Goal: Task Accomplishment & Management: Manage account settings

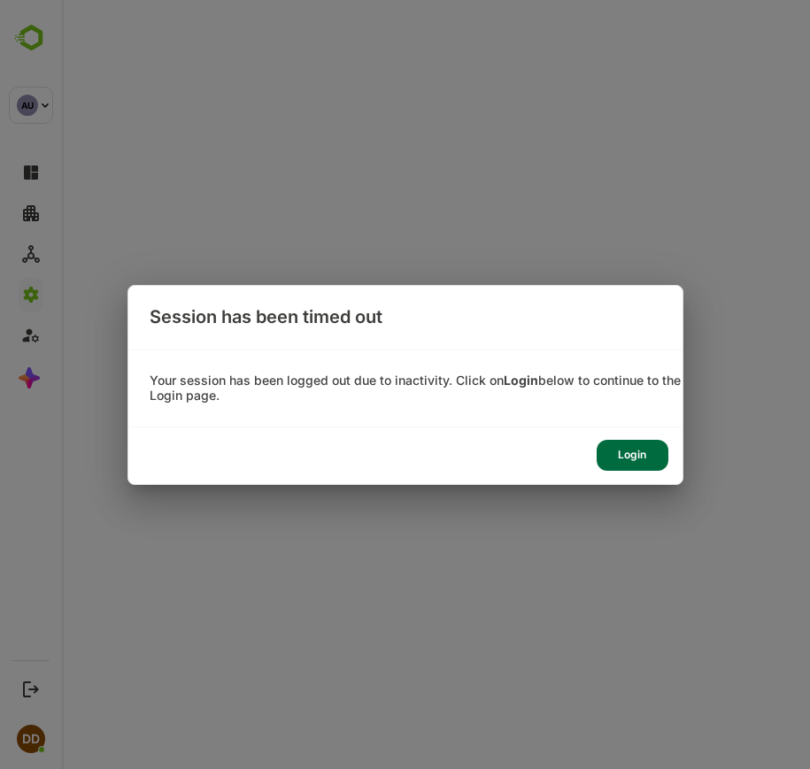
click at [621, 465] on div "Login" at bounding box center [633, 455] width 72 height 31
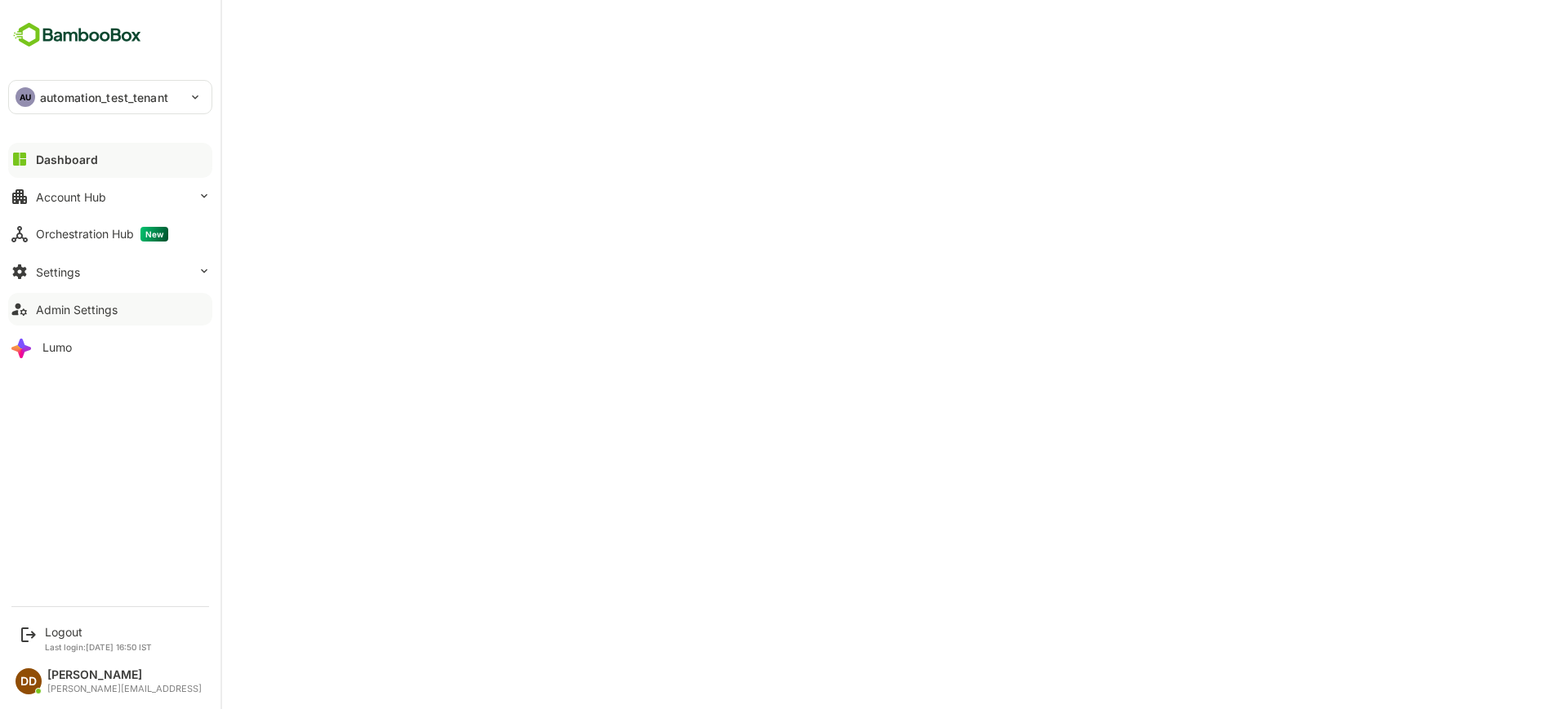
click at [47, 309] on div "Admin Settings" at bounding box center [77, 309] width 82 height 14
click at [40, 281] on button "Settings" at bounding box center [110, 271] width 204 height 32
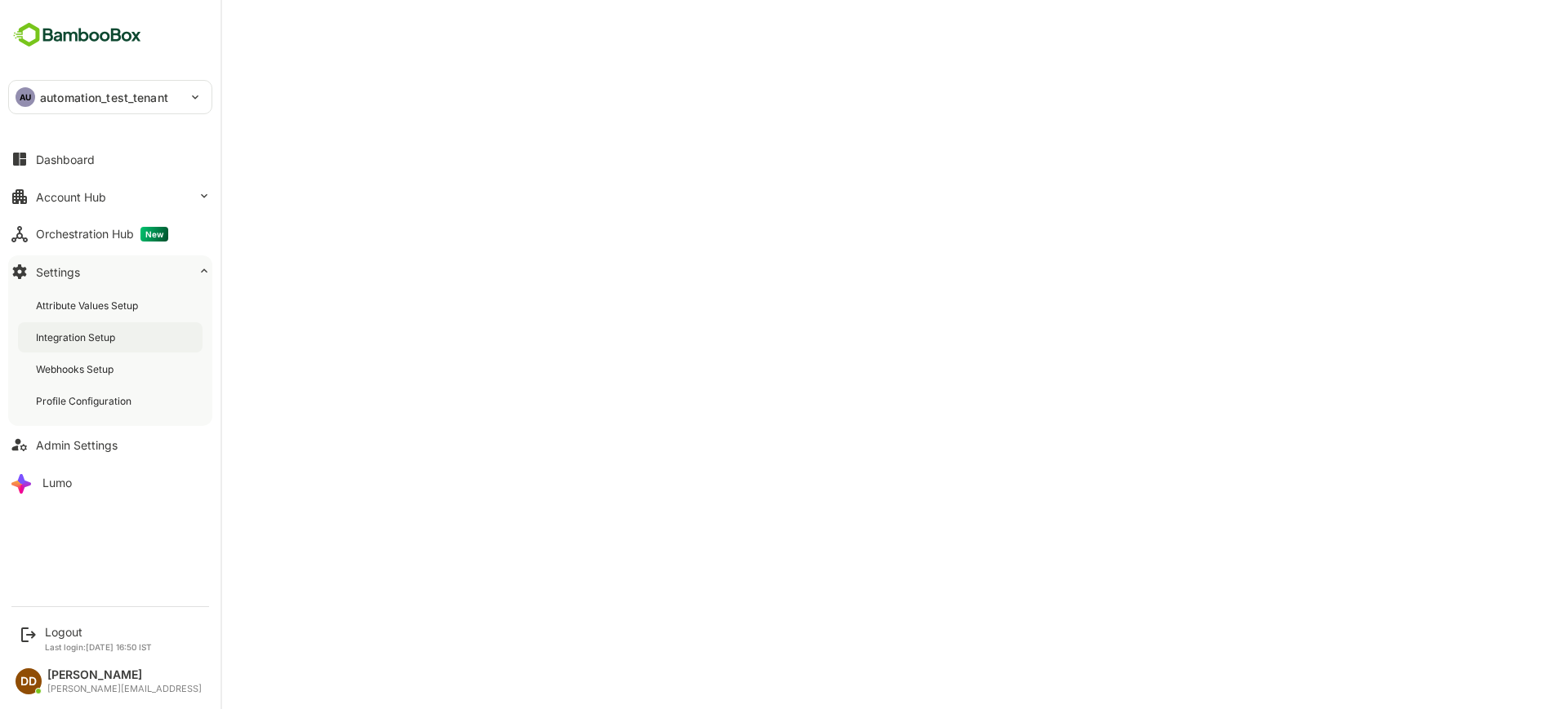
click at [53, 333] on div "Integration Setup" at bounding box center [77, 337] width 82 height 14
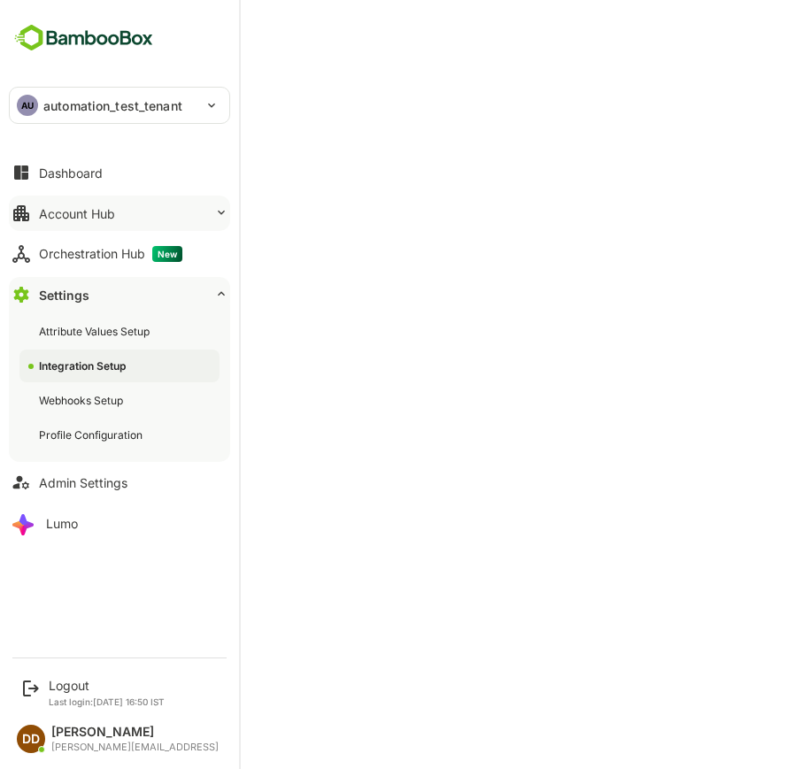
click at [75, 213] on div "Account Hub" at bounding box center [77, 213] width 76 height 15
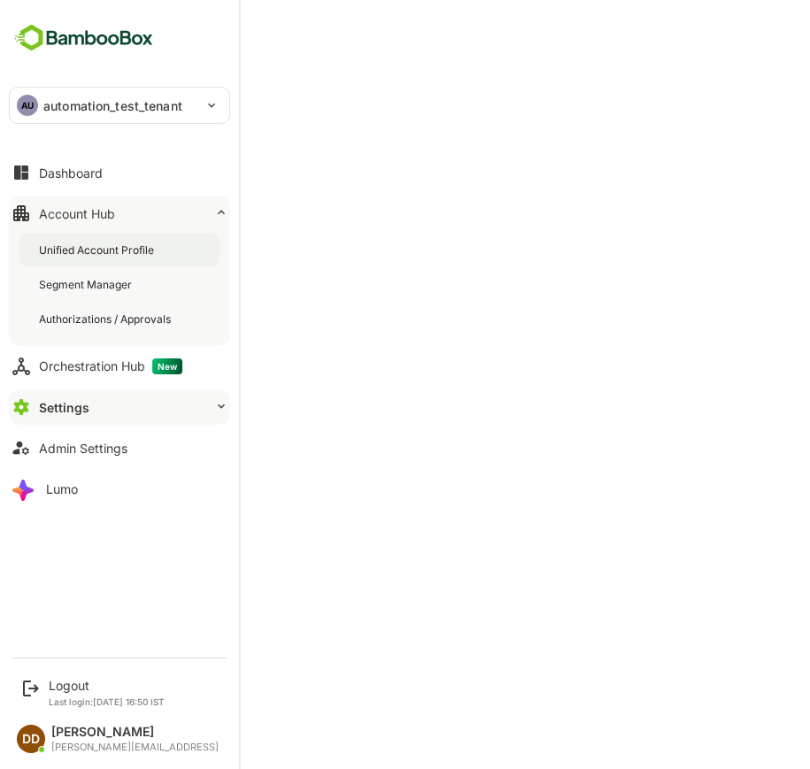
click at [75, 239] on div "Unified Account Profile" at bounding box center [119, 250] width 200 height 33
click at [64, 411] on div "Settings" at bounding box center [63, 407] width 48 height 15
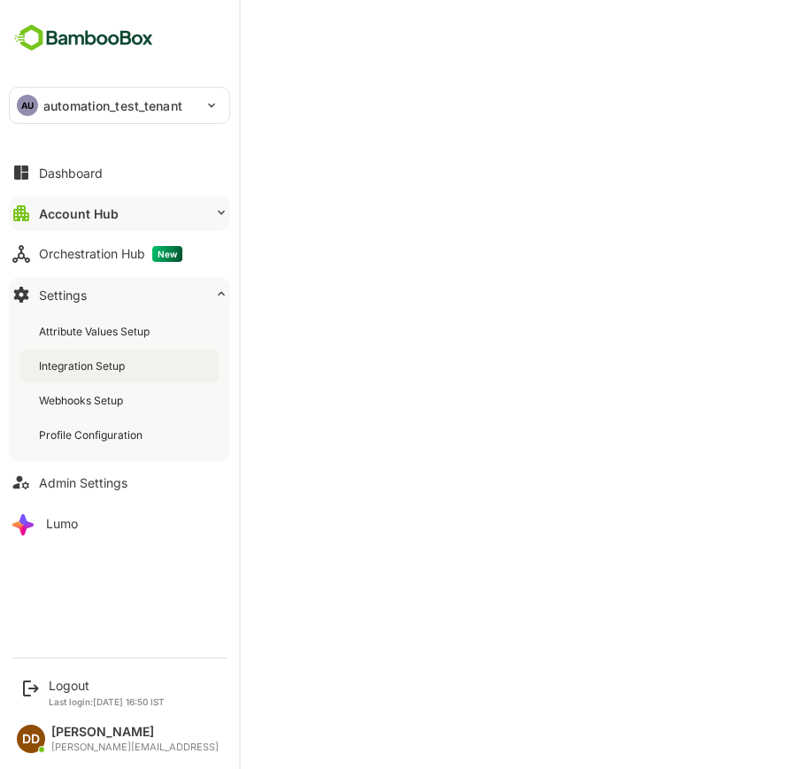
click at [65, 367] on div "Integration Setup" at bounding box center [83, 366] width 89 height 15
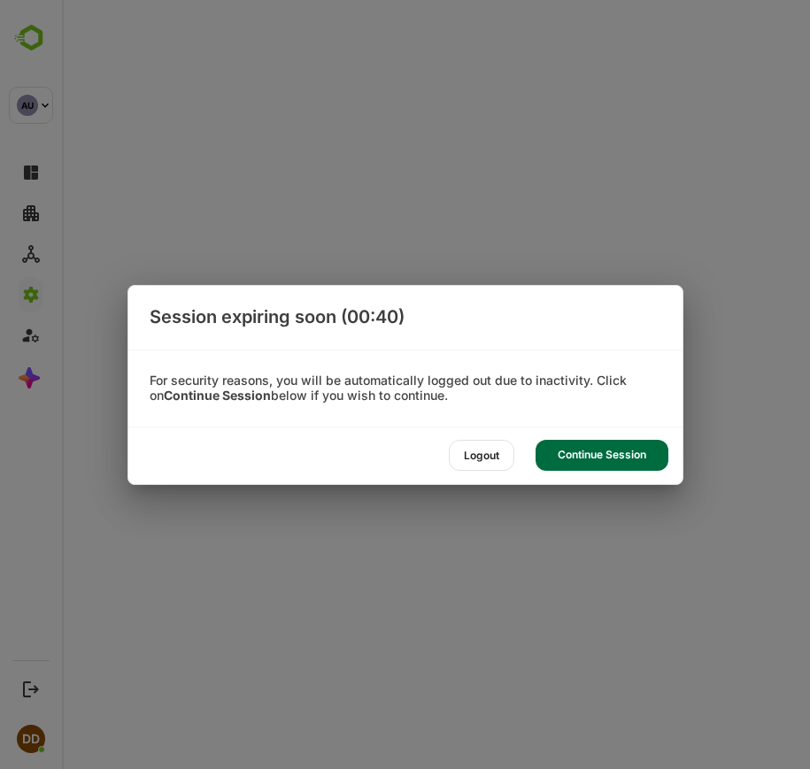
click at [575, 455] on div "Continue Session" at bounding box center [602, 455] width 133 height 31
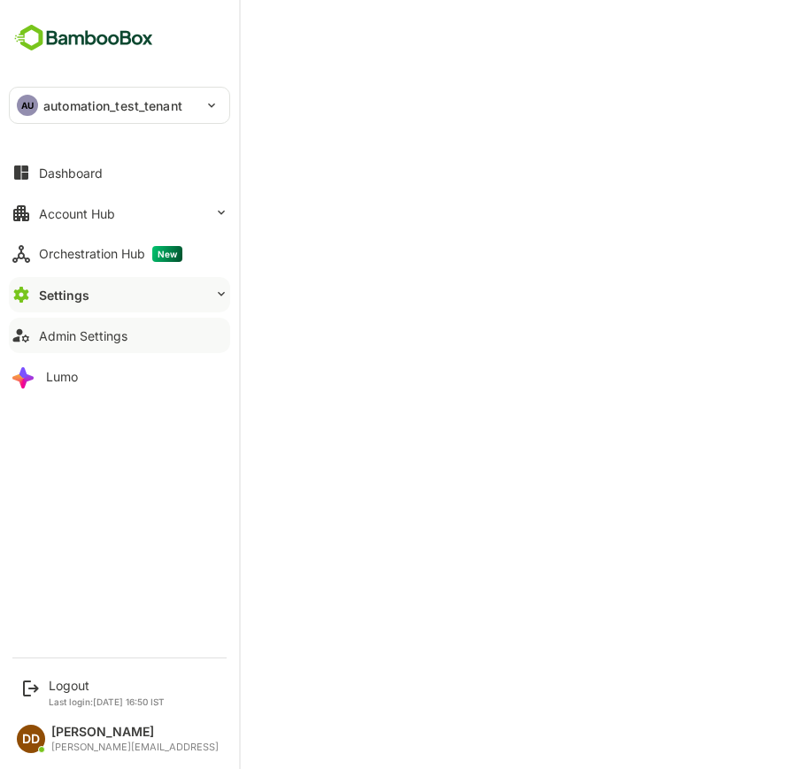
click at [62, 328] on div "Admin Settings" at bounding box center [83, 335] width 89 height 15
click at [80, 303] on button "Settings" at bounding box center [119, 294] width 221 height 35
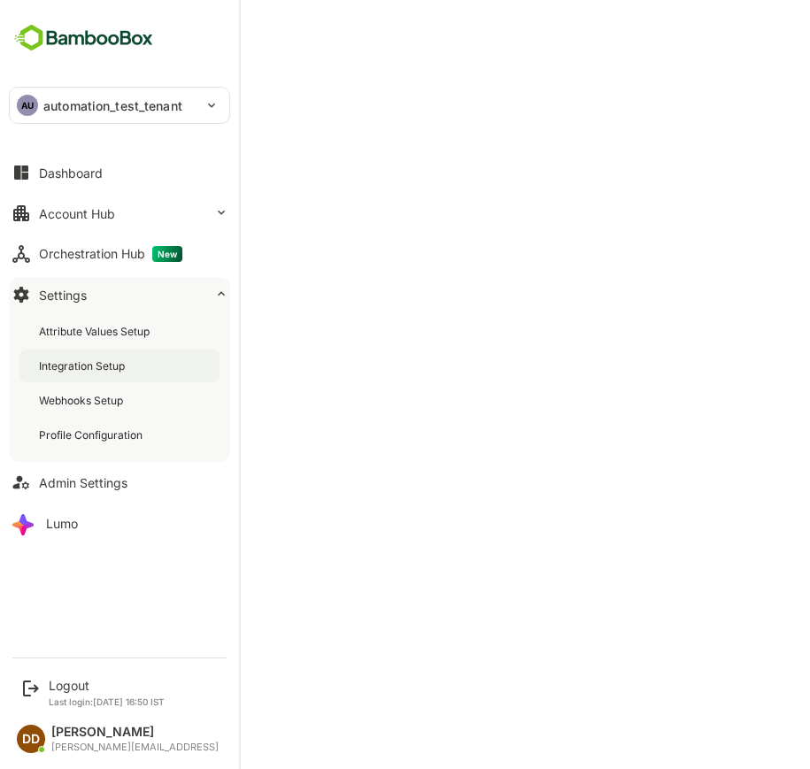
click at [82, 362] on div "Integration Setup" at bounding box center [83, 366] width 89 height 15
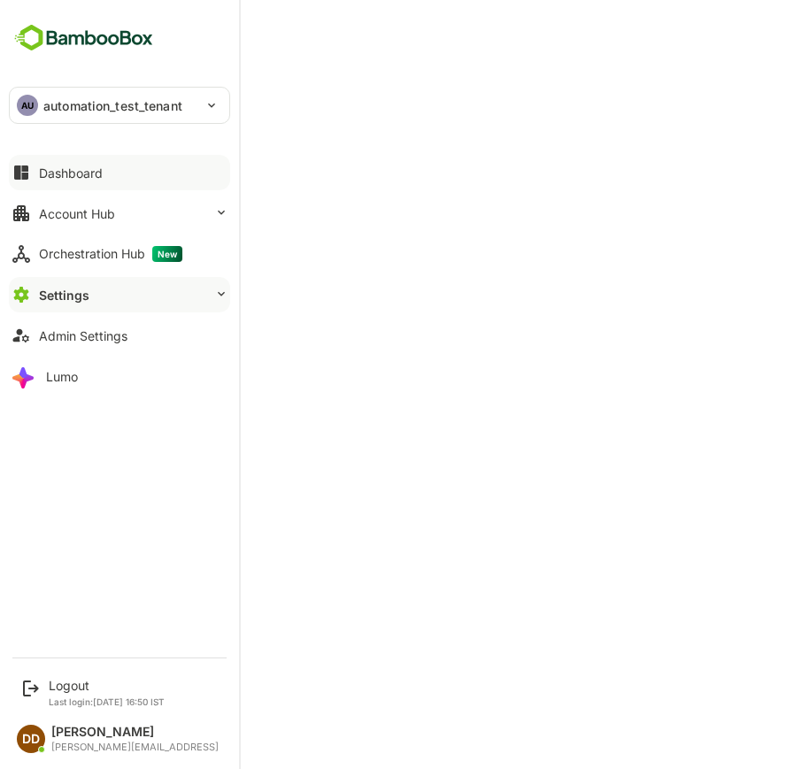
click at [46, 179] on div "Dashboard" at bounding box center [71, 173] width 64 height 15
